Goal: Task Accomplishment & Management: Complete application form

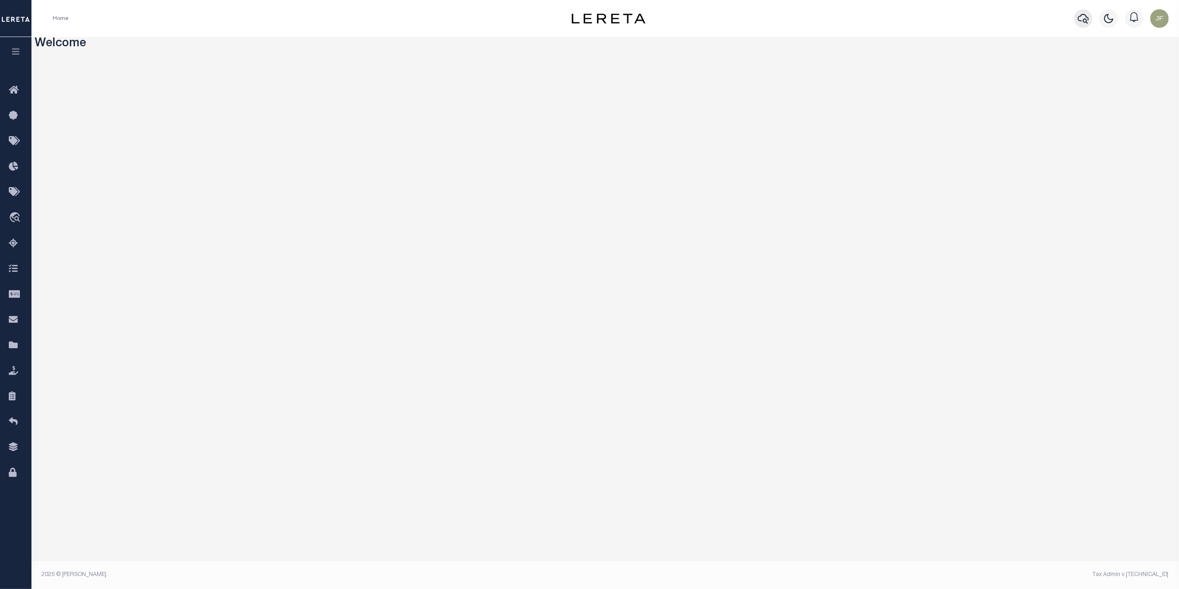
click at [582, 20] on icon "button" at bounding box center [1083, 18] width 11 height 11
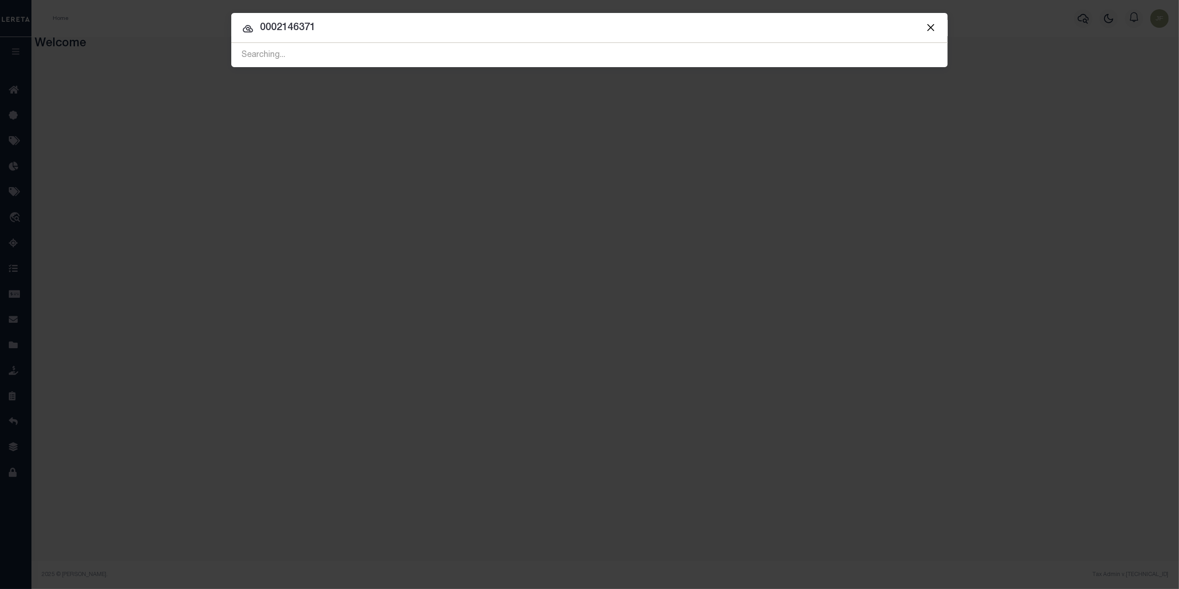
type input "0002146371"
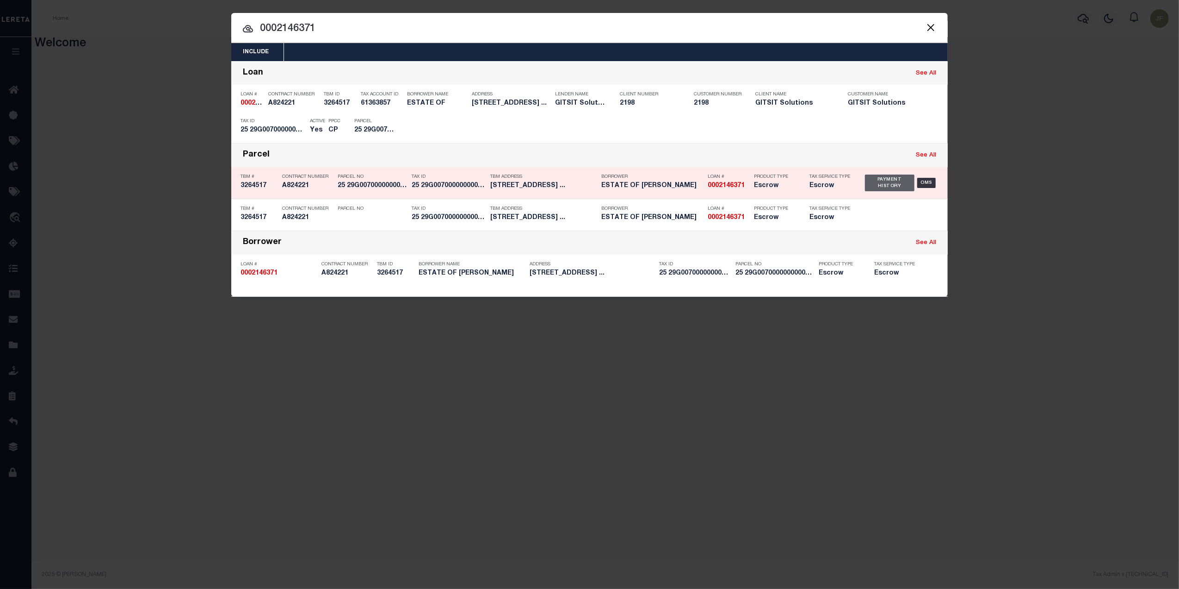
click at [582, 187] on div "Payment History" at bounding box center [890, 182] width 50 height 17
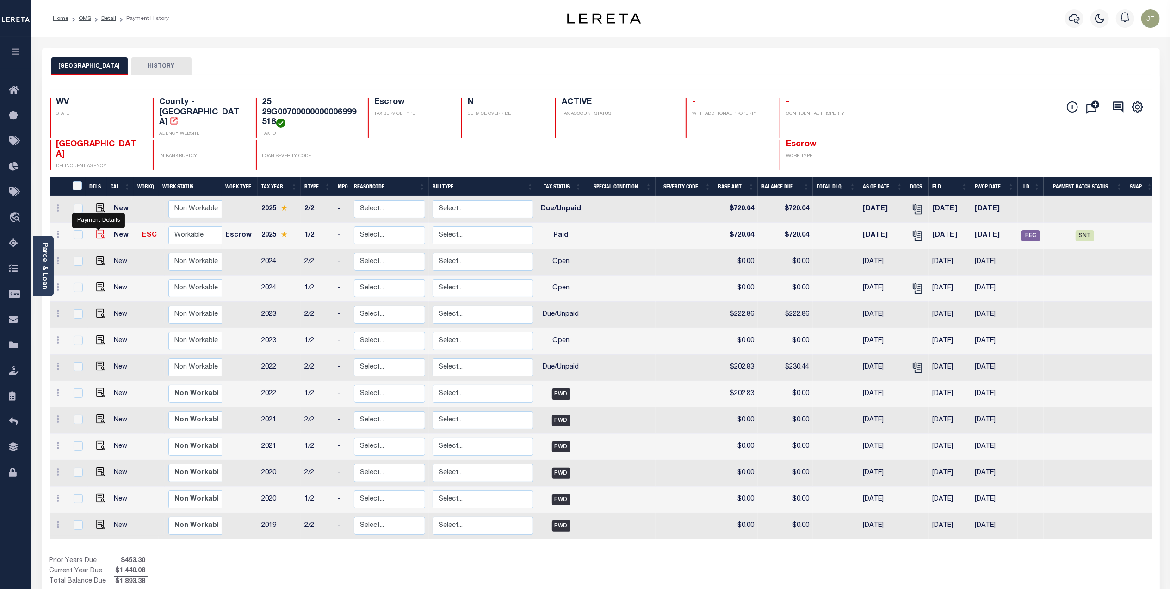
click at [98, 230] on img "" at bounding box center [100, 234] width 9 height 9
checkbox input "true"
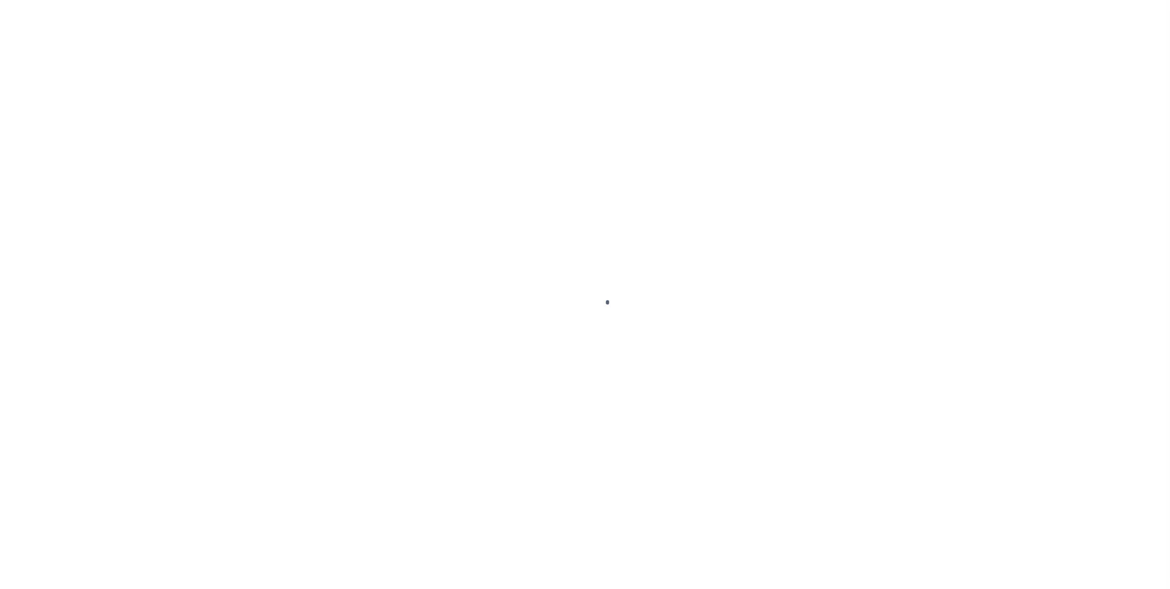
checkbox input "false"
type input "0000121532"
type input "Semi Annual"
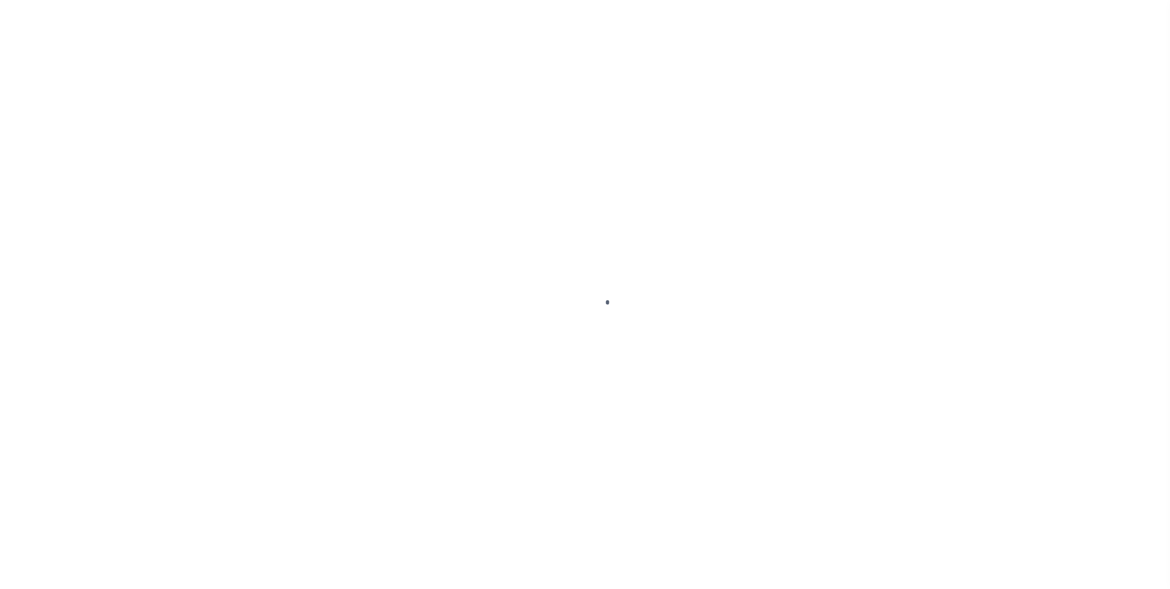
type input "[DATE]"
select select "PYD"
type input "$720.04"
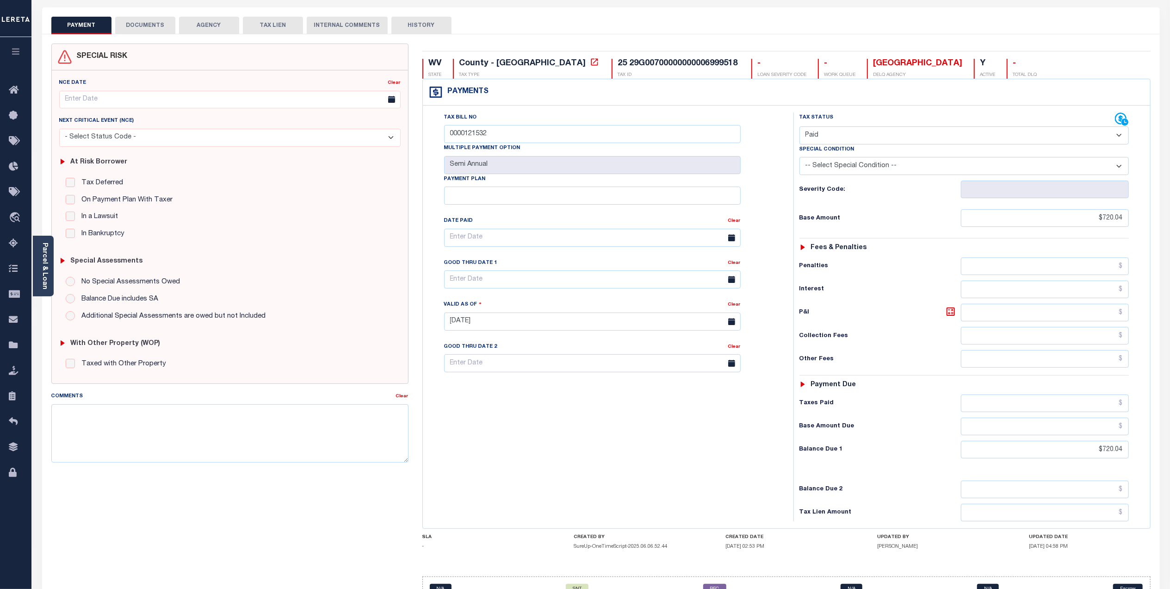
scroll to position [62, 0]
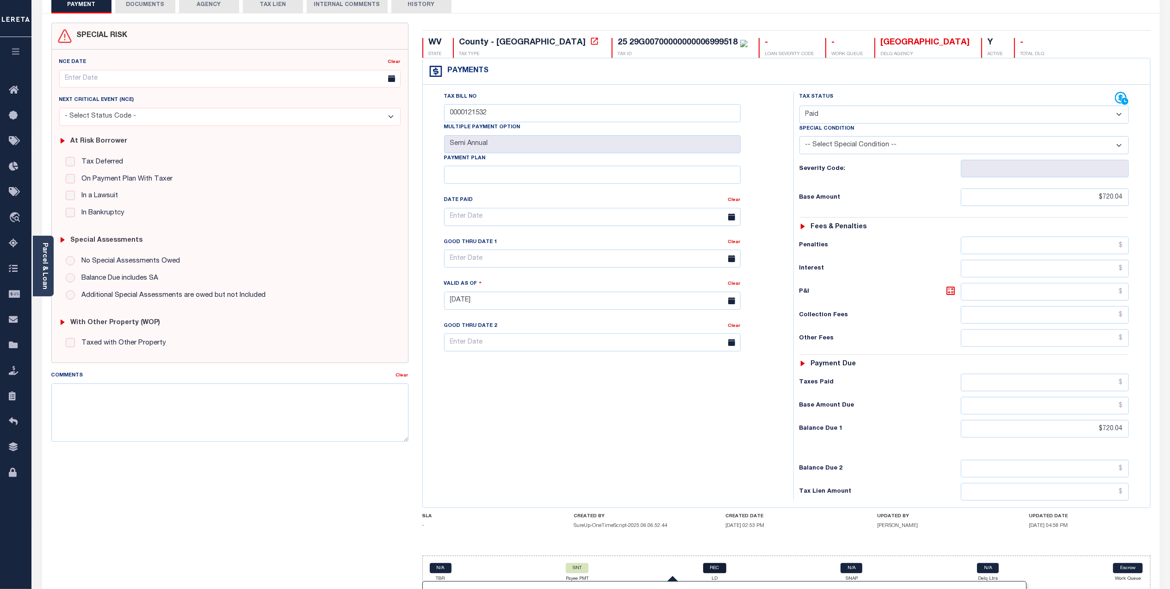
click at [707, 571] on link "REC" at bounding box center [714, 568] width 23 height 10
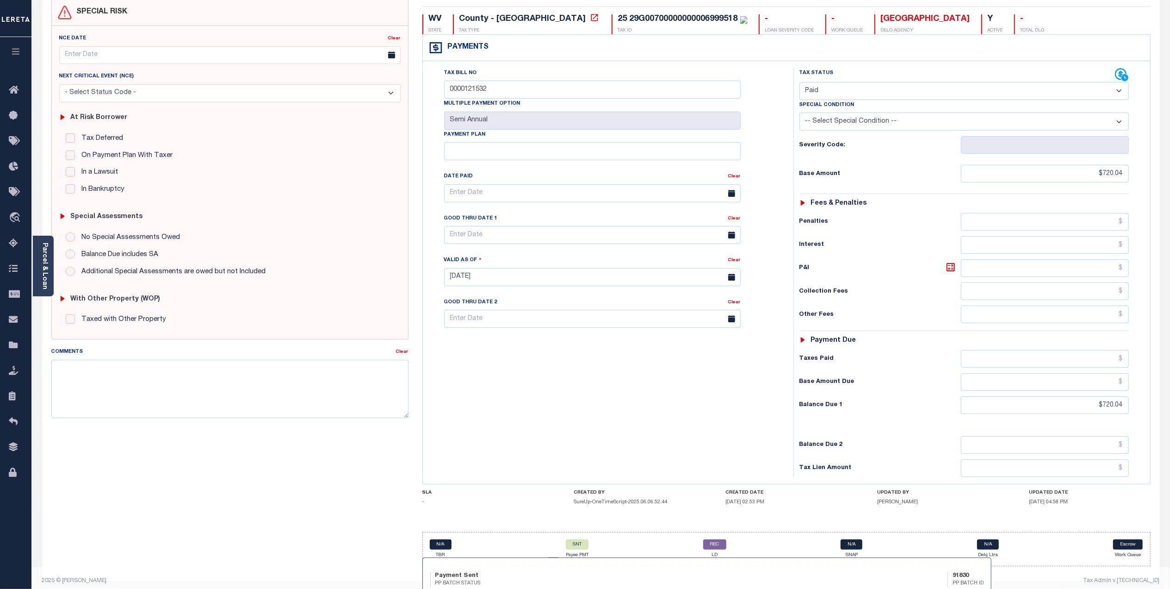
scroll to position [98, 0]
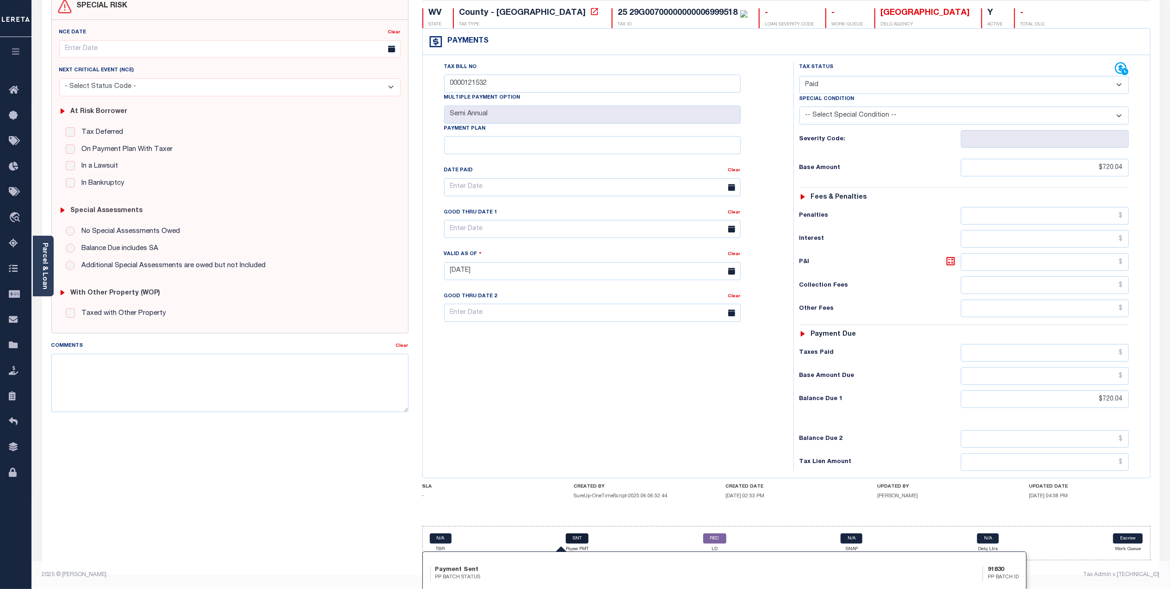
click at [573, 540] on link "SNT" at bounding box center [577, 538] width 23 height 10
click at [1117, 62] on icon at bounding box center [1122, 69] width 14 height 14
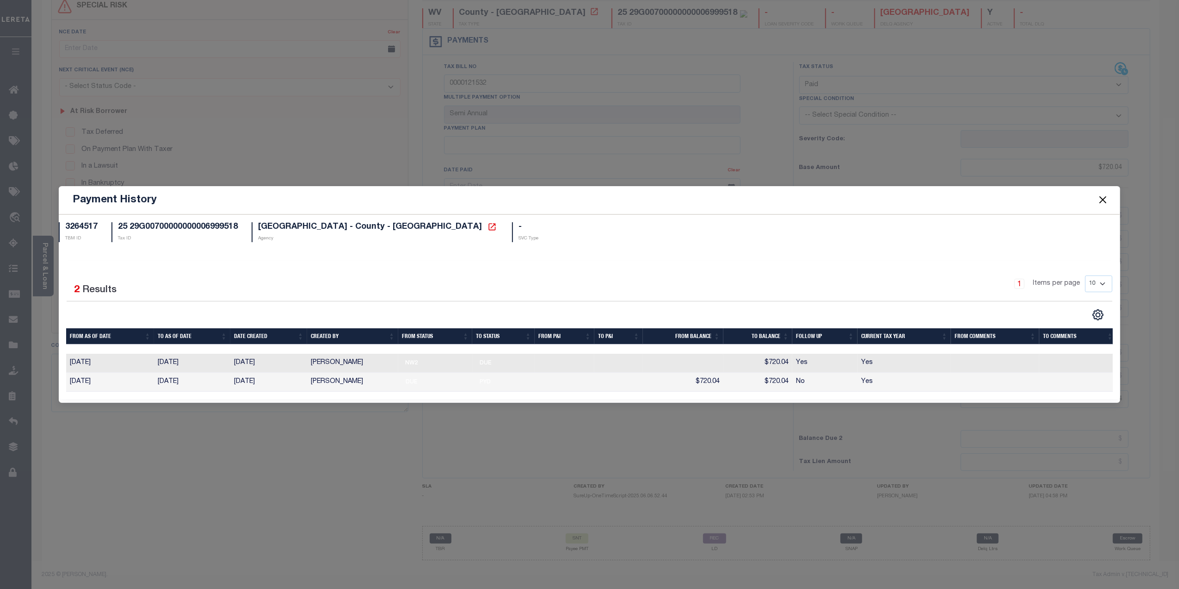
click at [1105, 197] on button "Close" at bounding box center [1103, 200] width 12 height 12
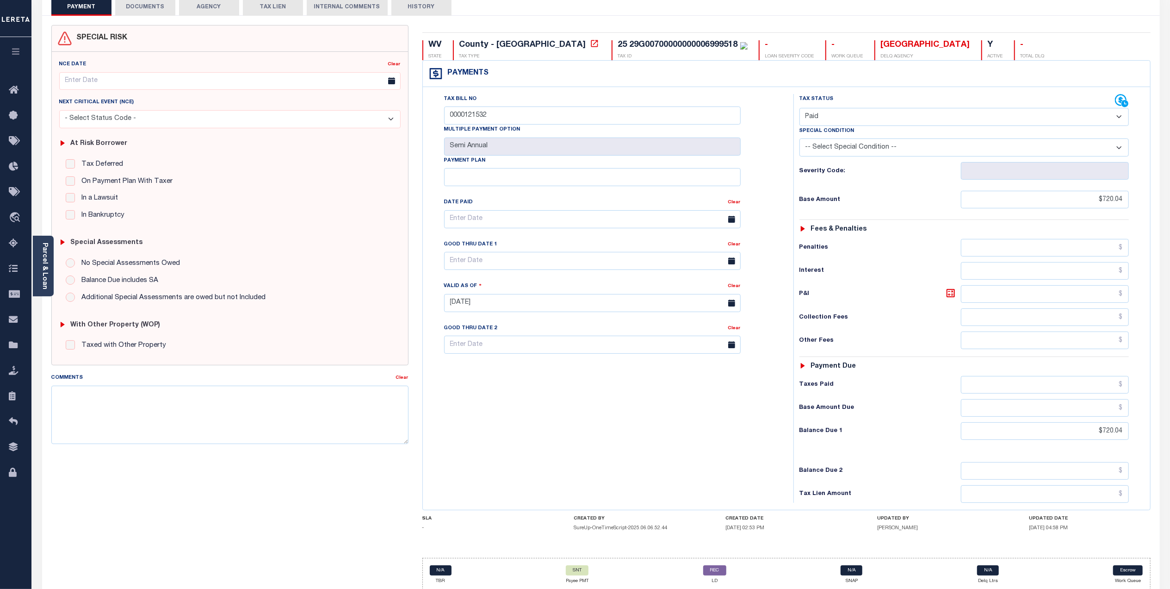
scroll to position [0, 0]
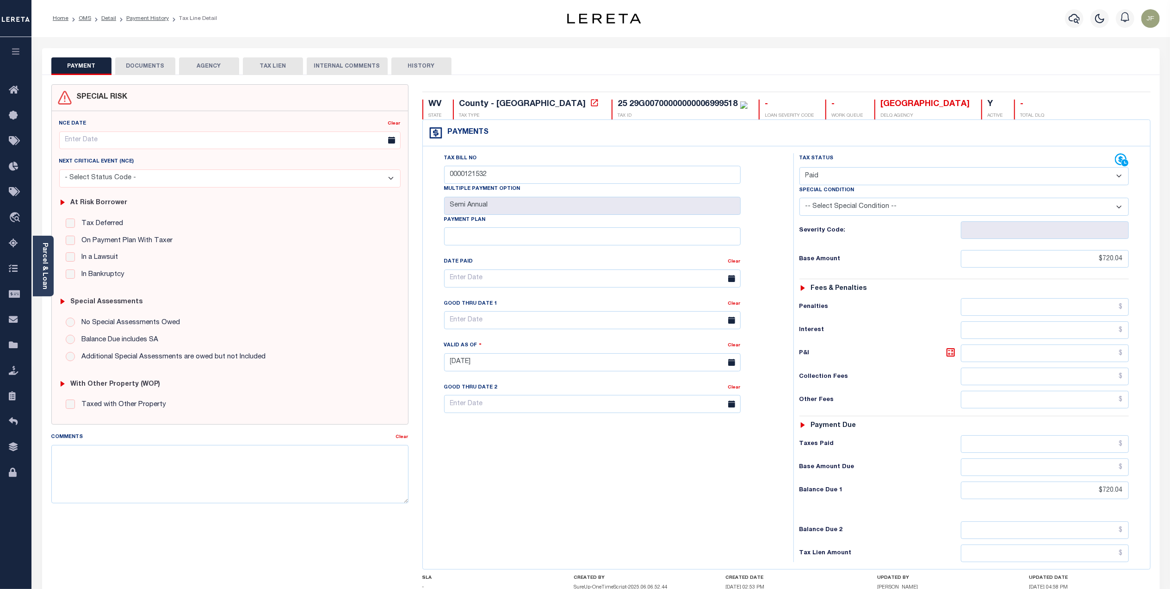
click at [418, 64] on button "HISTORY" at bounding box center [421, 66] width 60 height 18
select select "50"
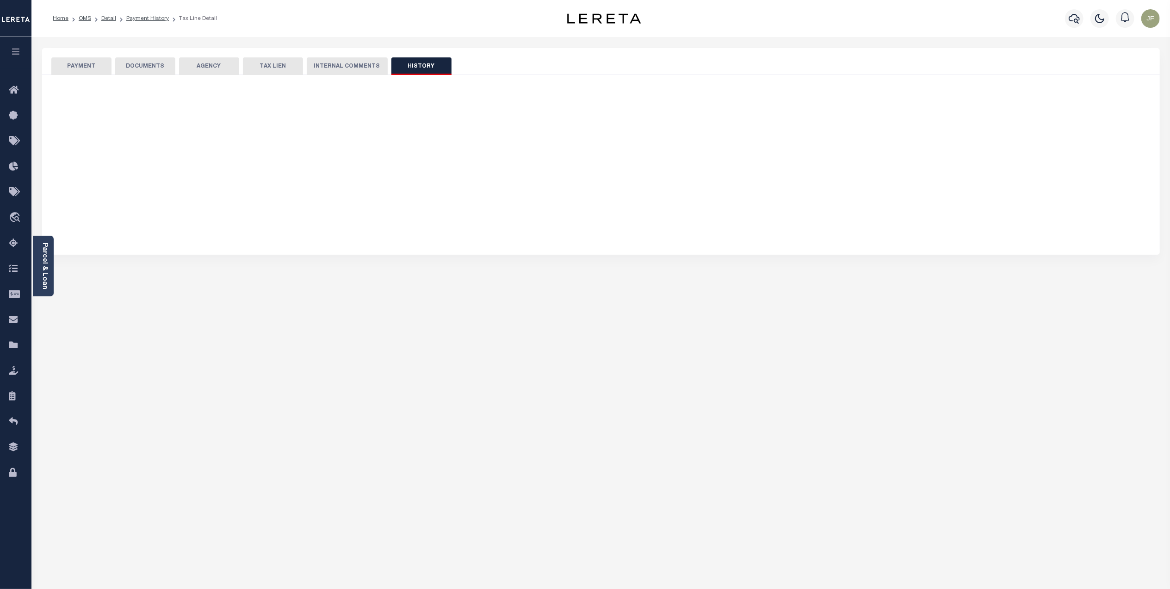
select select "50"
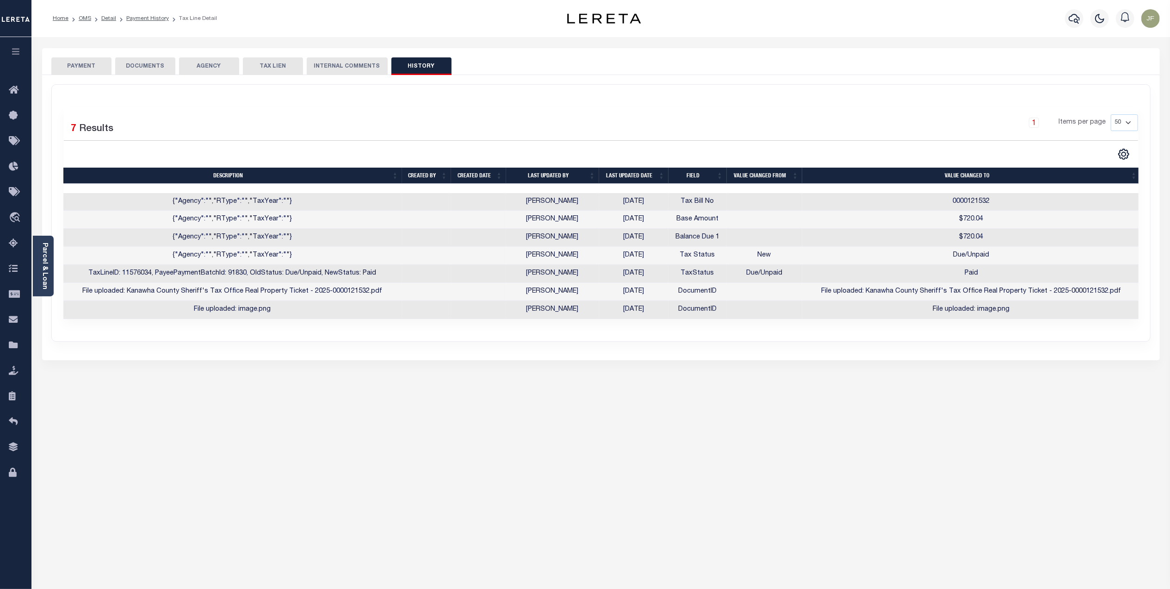
click at [98, 65] on button "PAYMENT" at bounding box center [81, 66] width 60 height 18
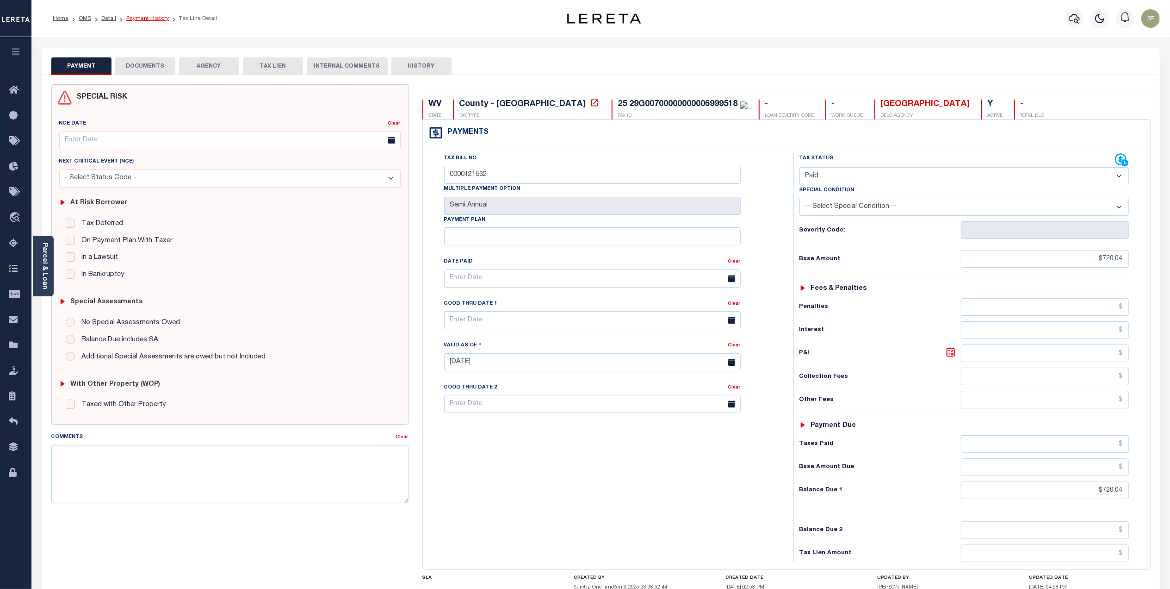
click at [139, 19] on link "Payment History" at bounding box center [147, 19] width 43 height 6
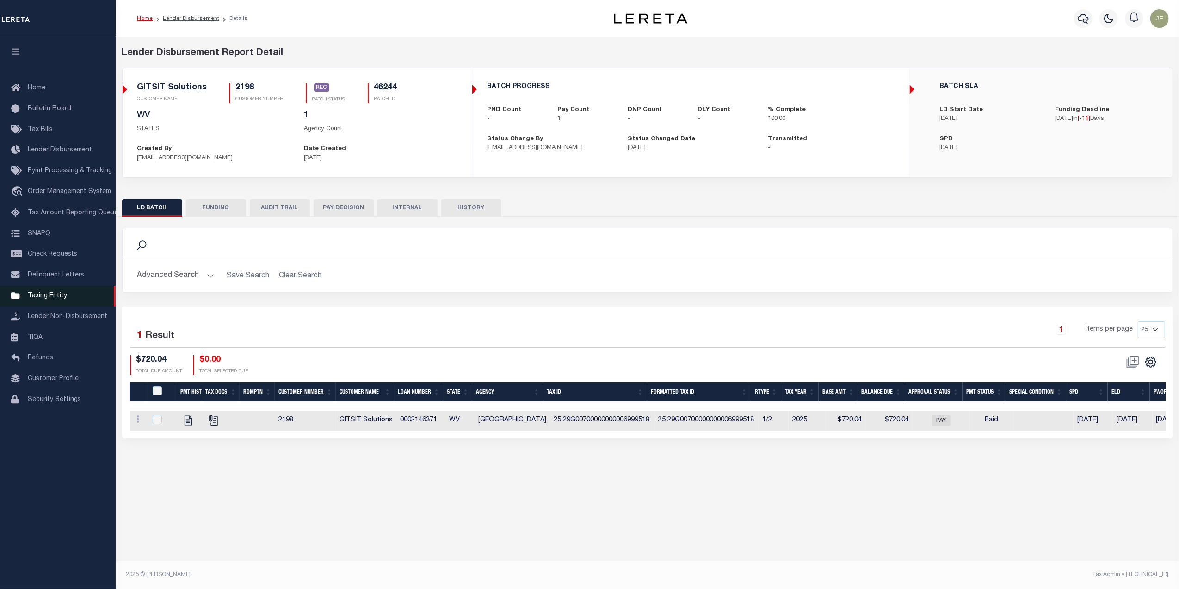
click at [39, 299] on span "Taxing Entity" at bounding box center [47, 295] width 39 height 6
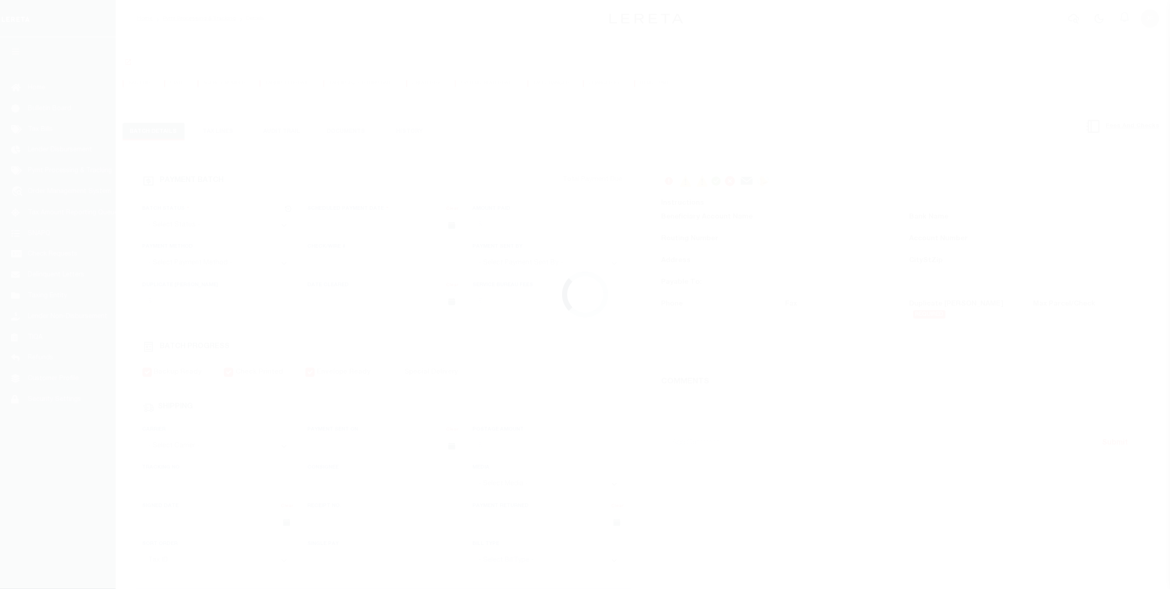
select select "SNT"
type input "[DATE]"
type input "$720.04"
select select "CHK"
type input "54240"
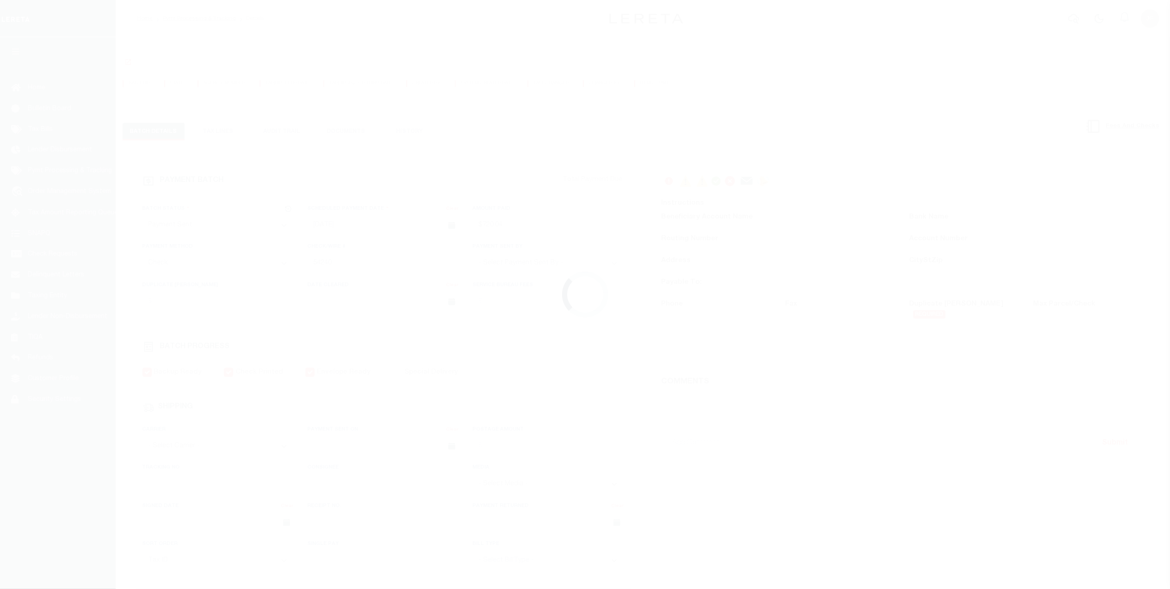
select select "Villatoro-Benitez, Andres"
checkbox input "true"
select select "FDX"
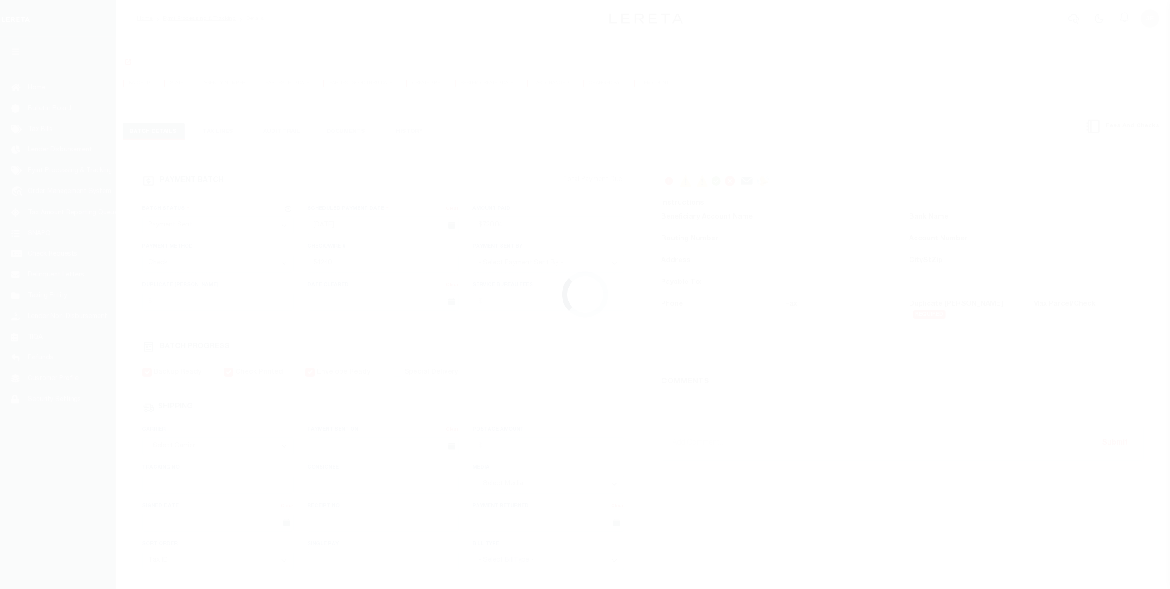
type input "[DATE]"
type input "884894760439"
type input "N"
radio input "true"
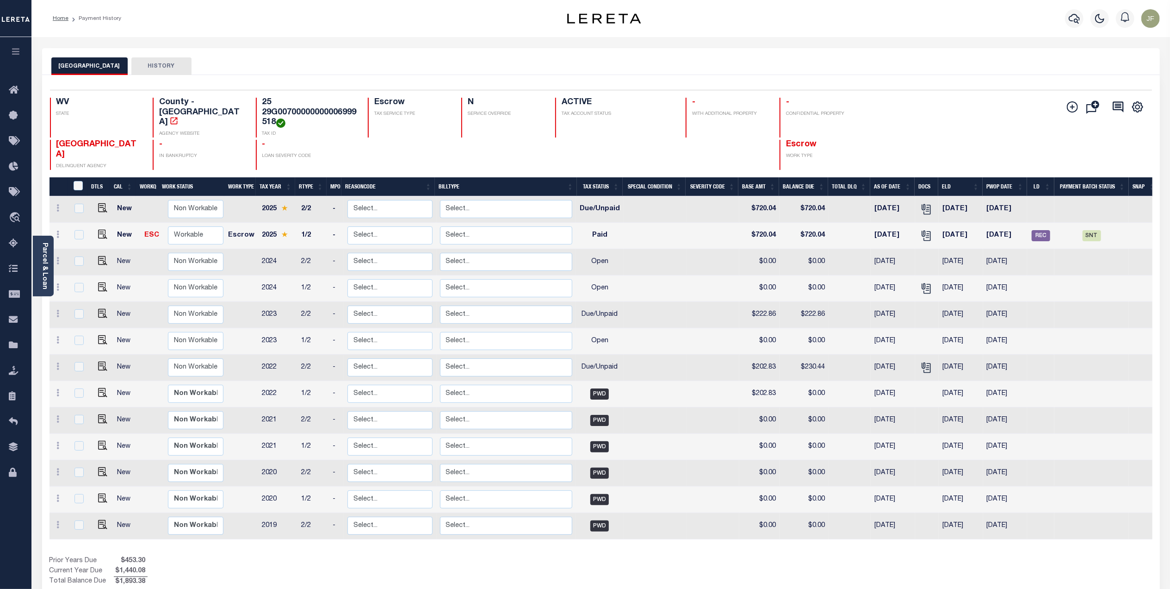
click at [154, 69] on button "HISTORY" at bounding box center [161, 66] width 60 height 18
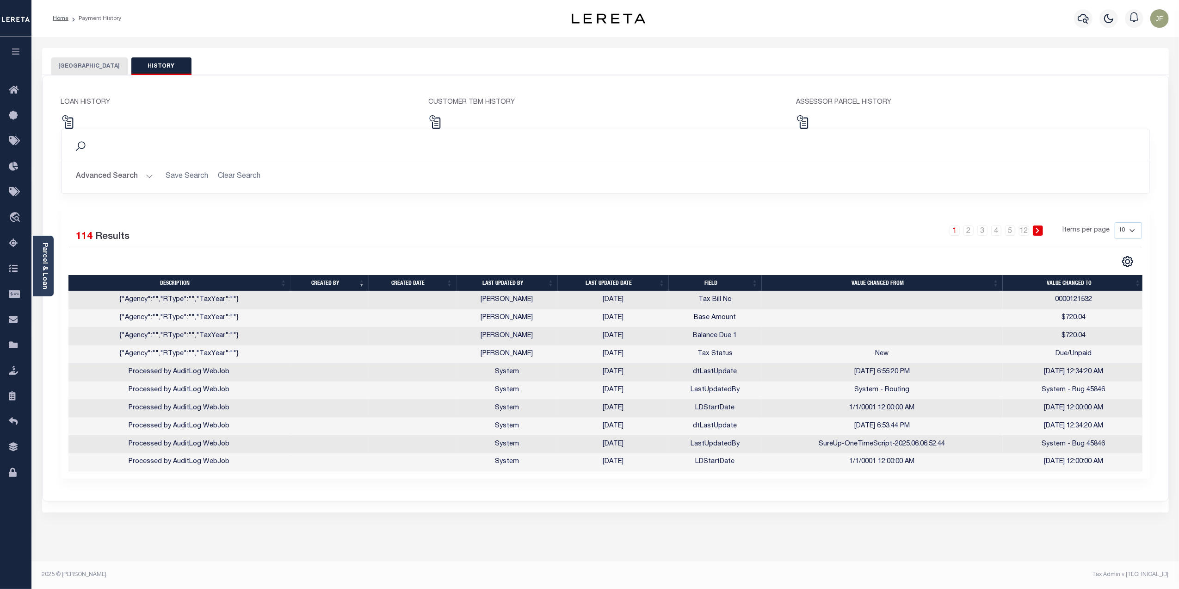
click at [603, 282] on th "Last updated date" at bounding box center [613, 283] width 111 height 16
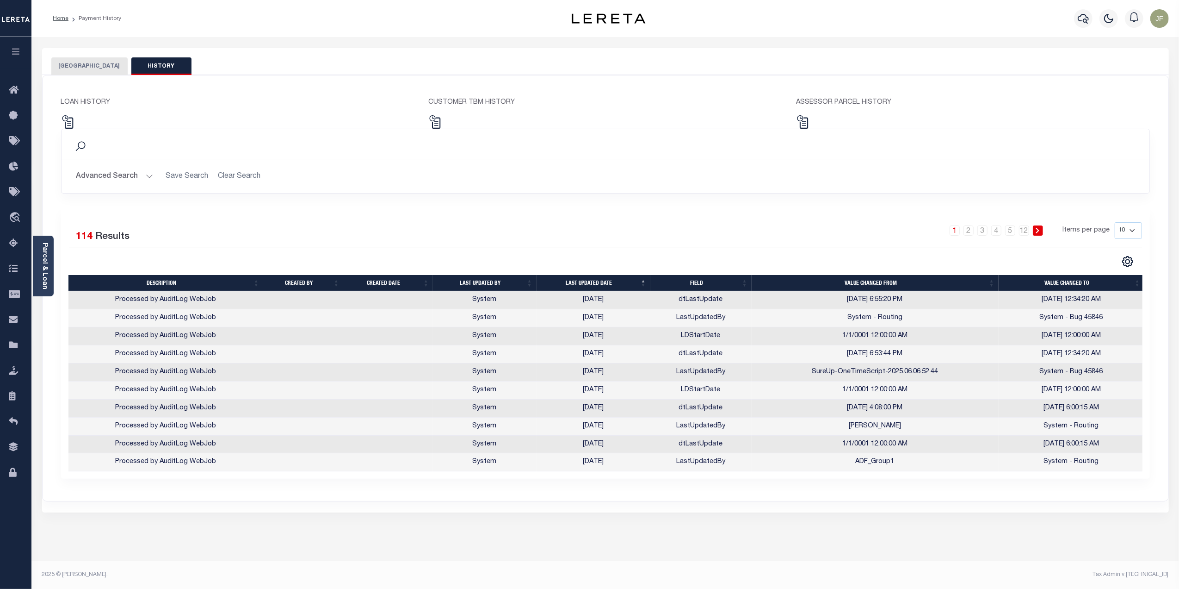
click at [84, 68] on button "[GEOGRAPHIC_DATA]" at bounding box center [89, 66] width 76 height 18
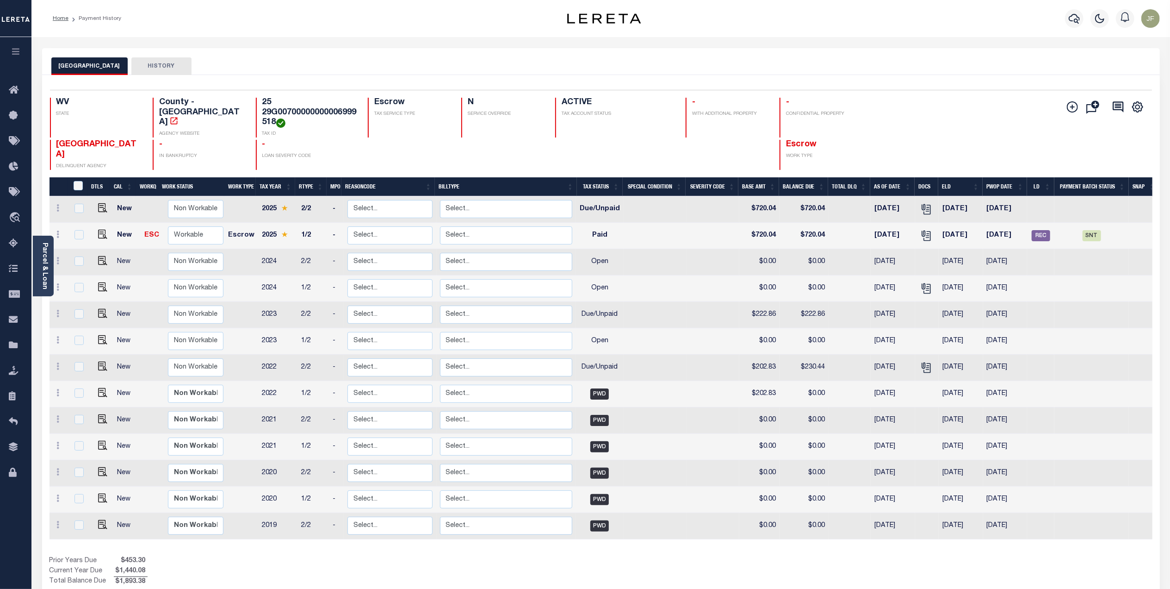
drag, startPoint x: 147, startPoint y: 64, endPoint x: 171, endPoint y: 71, distance: 25.5
click at [147, 64] on button "HISTORY" at bounding box center [161, 66] width 60 height 18
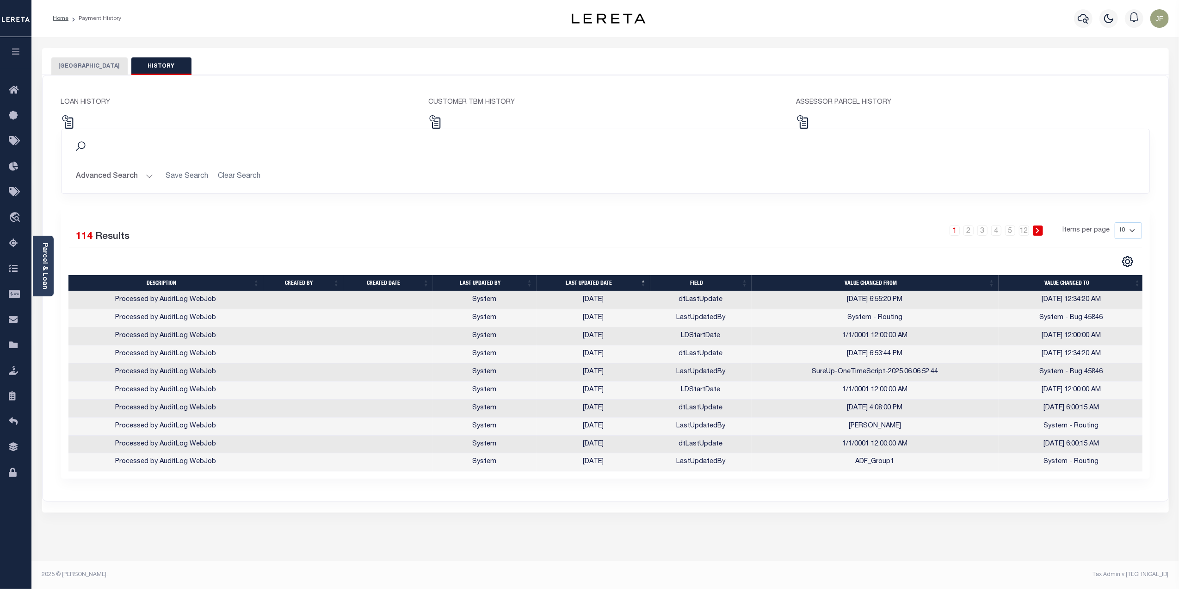
click at [66, 67] on button "[GEOGRAPHIC_DATA]" at bounding box center [89, 66] width 76 height 18
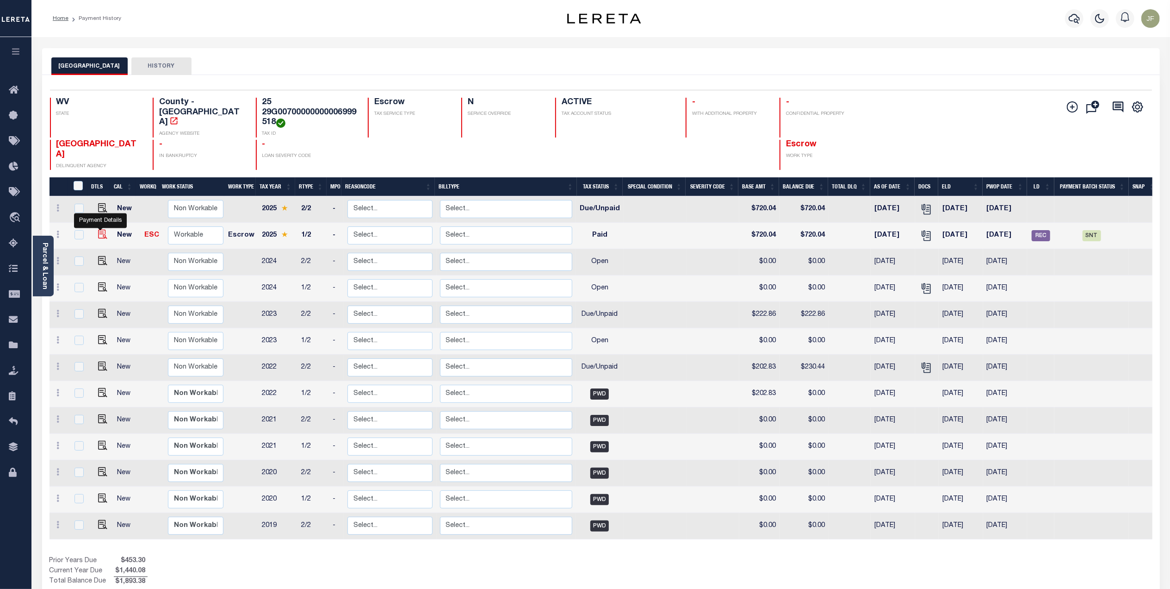
click at [102, 230] on img "" at bounding box center [102, 234] width 9 height 9
checkbox input "true"
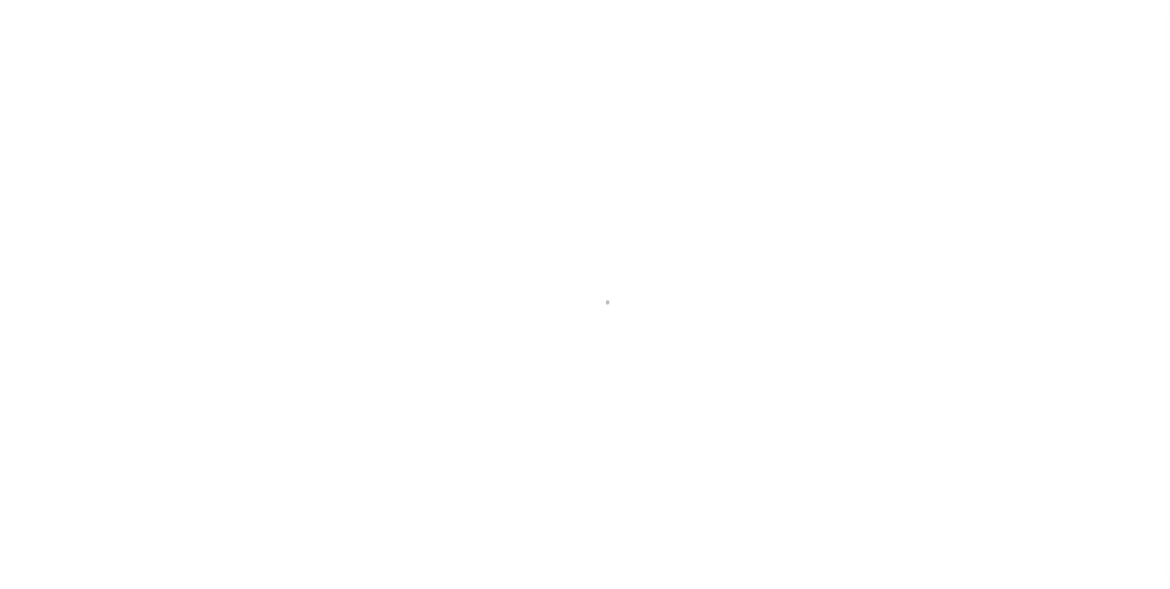
select select "PYD"
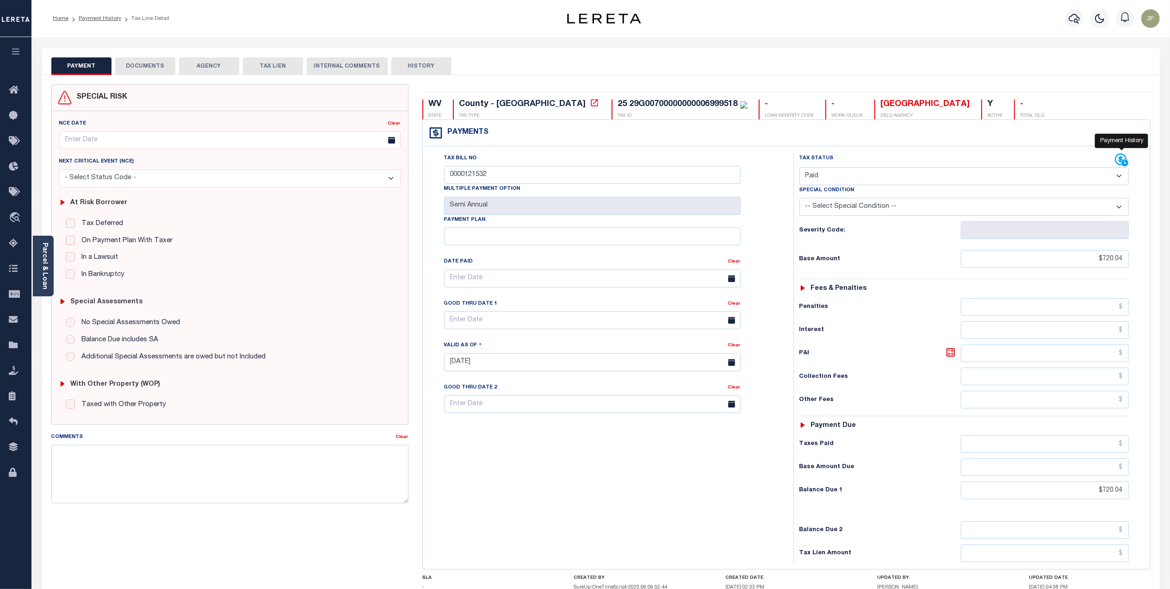
click at [1120, 160] on icon at bounding box center [1121, 160] width 12 height 12
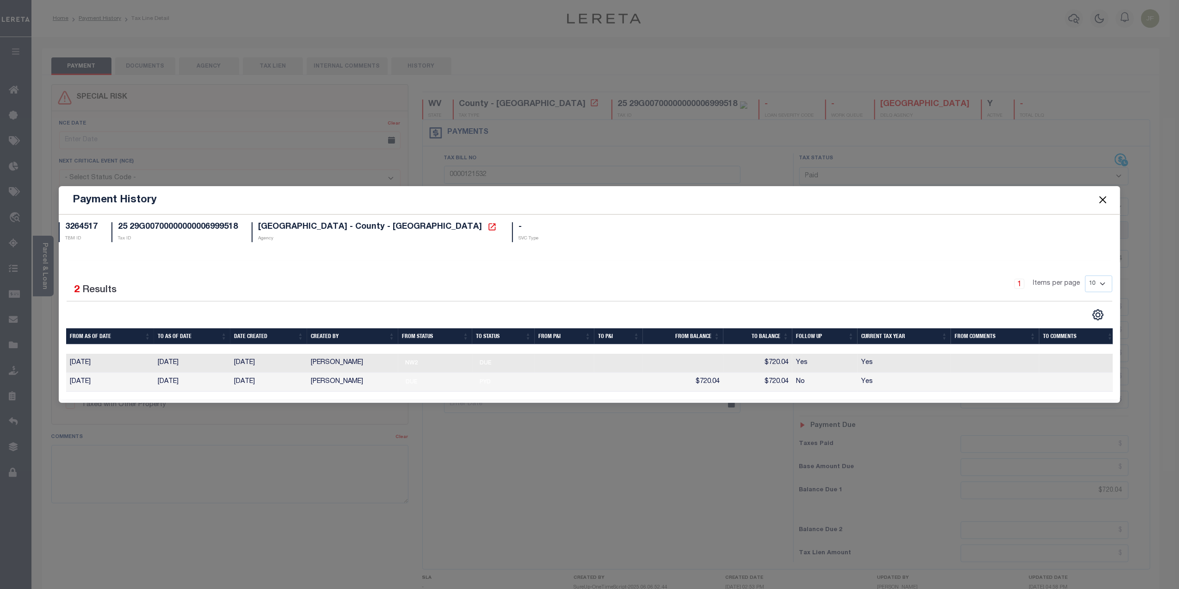
click at [1101, 200] on button "Close" at bounding box center [1103, 200] width 12 height 12
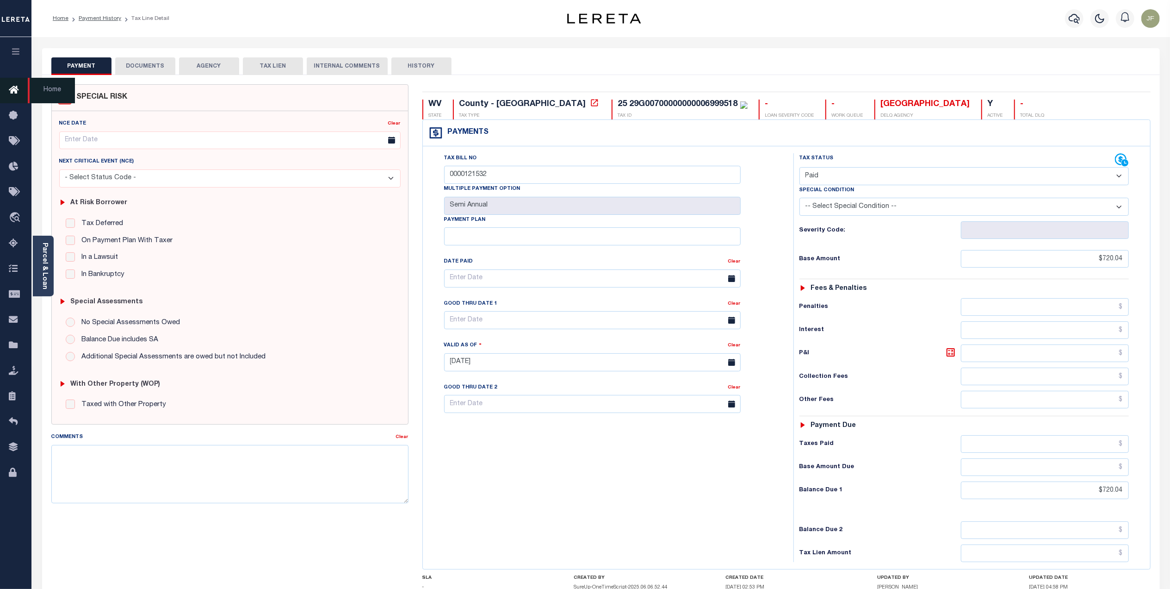
click at [8, 87] on link "Home" at bounding box center [15, 90] width 31 height 25
